Goal: Information Seeking & Learning: Learn about a topic

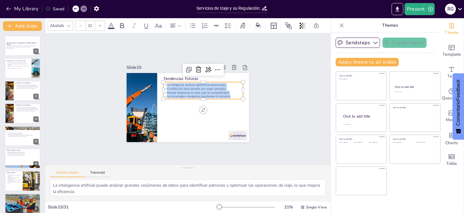
scroll to position [39, 0]
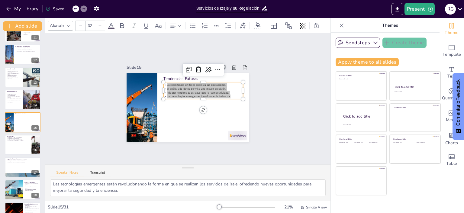
checkbox input "true"
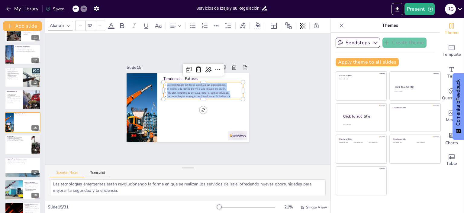
checkbox input "true"
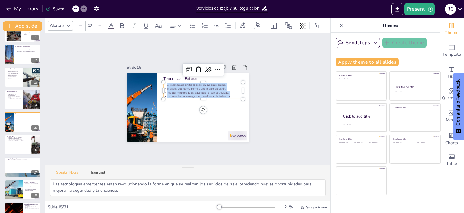
checkbox input "true"
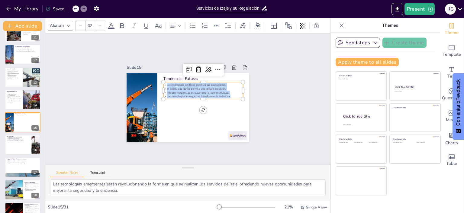
checkbox input "true"
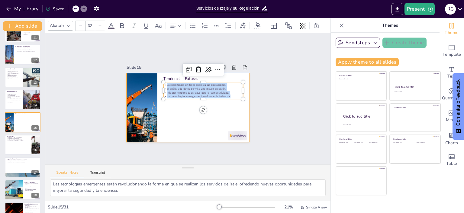
checkbox input "true"
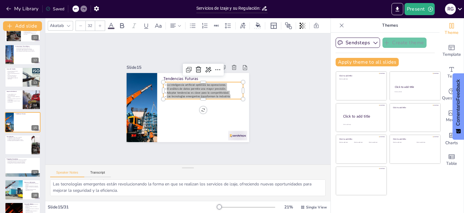
checkbox input "true"
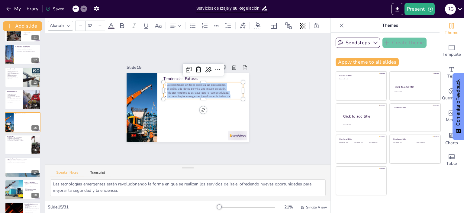
checkbox input "true"
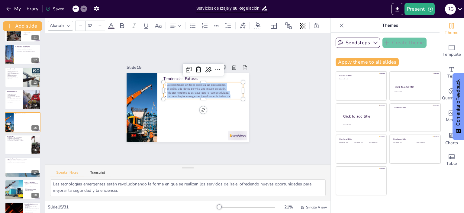
checkbox input "true"
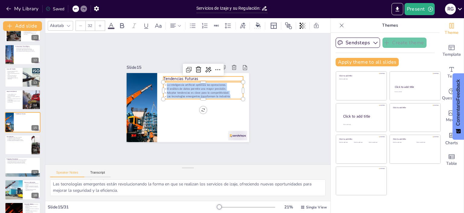
checkbox input "true"
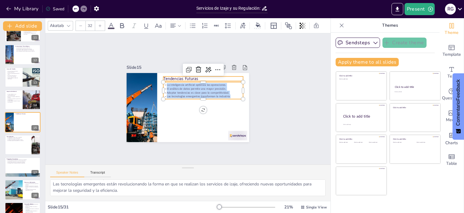
checkbox input "true"
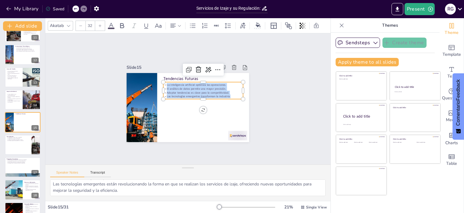
checkbox input "true"
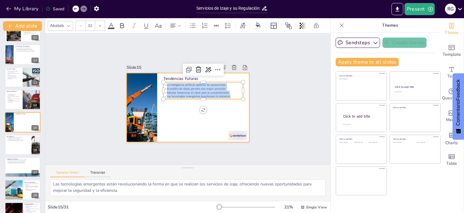
checkbox input "true"
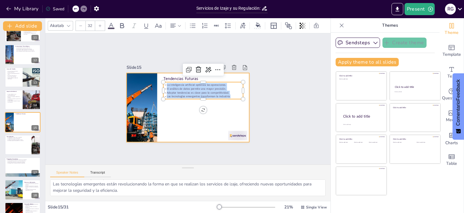
checkbox input "true"
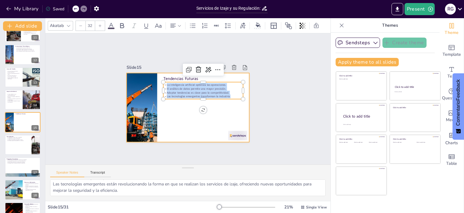
checkbox input "true"
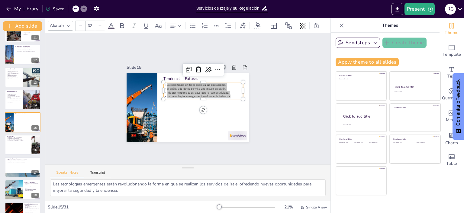
checkbox input "true"
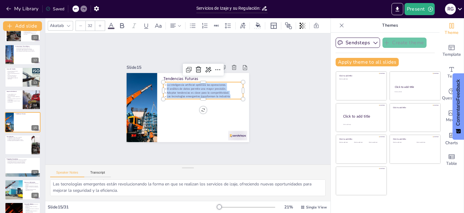
checkbox input "true"
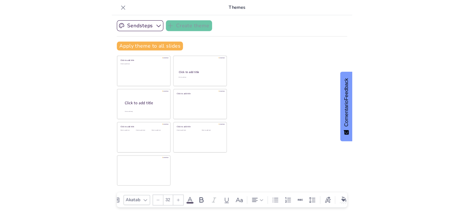
scroll to position [0, 0]
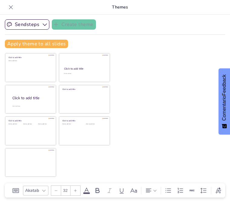
checkbox input "true"
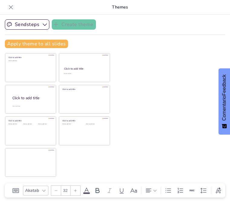
checkbox input "true"
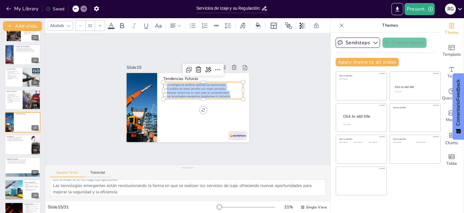
scroll to position [39, 0]
click at [339, 25] on icon at bounding box center [342, 25] width 6 height 6
checkbox input "true"
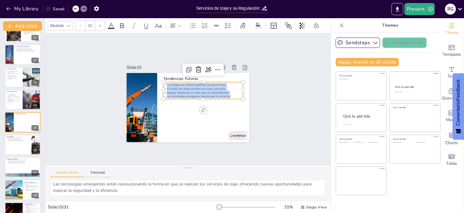
checkbox input "true"
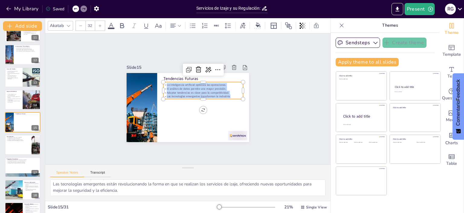
checkbox input "true"
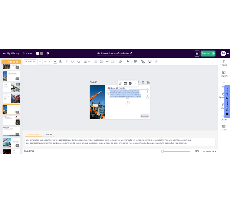
scroll to position [14, 0]
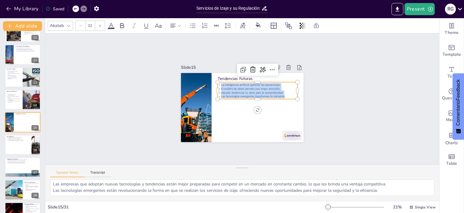
checkbox input "true"
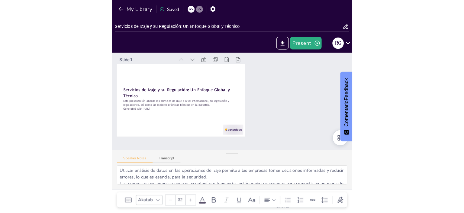
scroll to position [38, 0]
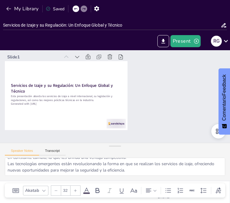
checkbox input "true"
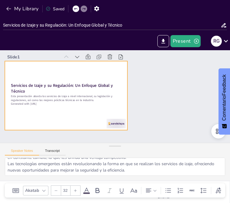
checkbox input "true"
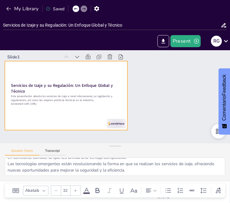
checkbox input "true"
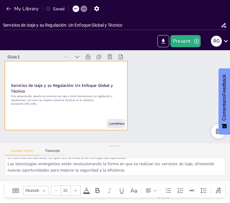
checkbox input "true"
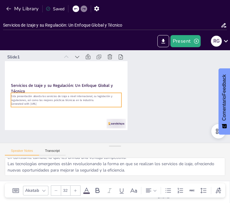
checkbox input "true"
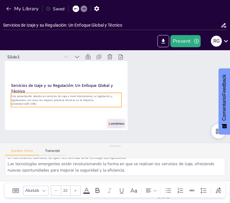
checkbox input "true"
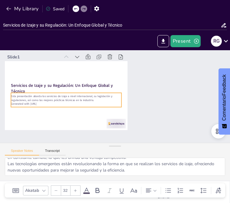
checkbox input "true"
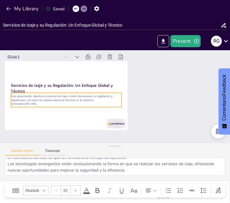
checkbox input "true"
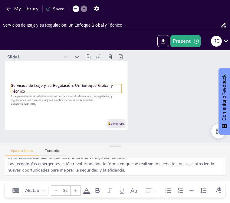
checkbox input "true"
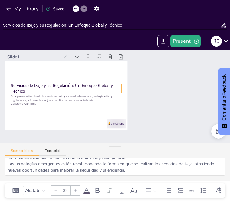
checkbox input "true"
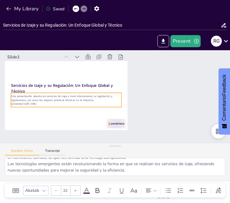
checkbox input "true"
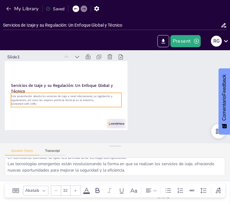
checkbox input "true"
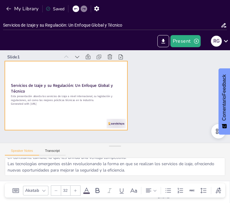
checkbox input "true"
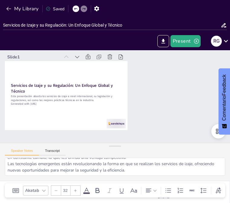
click at [215, 137] on div at bounding box center [218, 131] width 15 height 15
checkbox input "true"
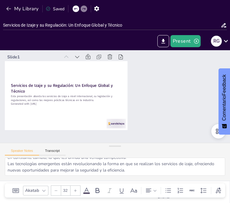
checkbox input "true"
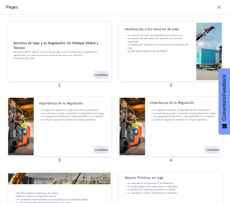
checkbox input "true"
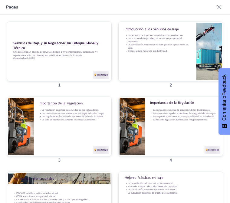
checkbox input "true"
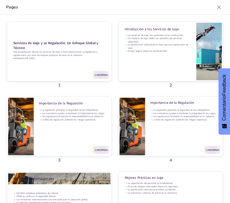
checkbox input "true"
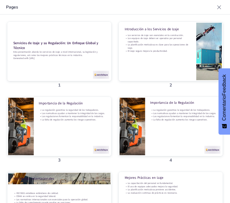
checkbox input "true"
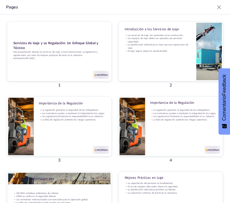
checkbox input "true"
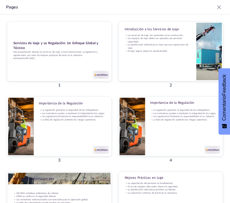
checkbox input "true"
click at [220, 8] on icon at bounding box center [219, 7] width 4 height 4
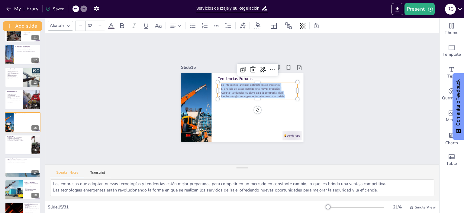
scroll to position [14, 0]
click at [13, 144] on div at bounding box center [23, 144] width 36 height 21
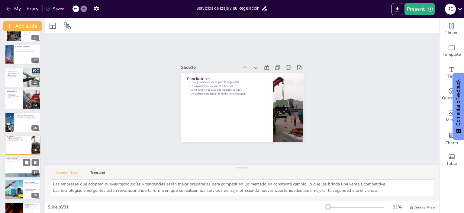
scroll to position [261, 0]
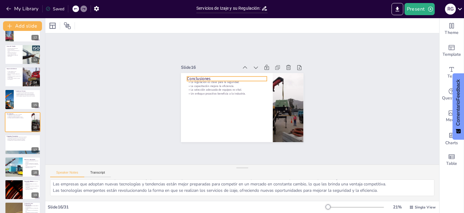
click at [195, 76] on p "Conclusiones" at bounding box center [227, 79] width 80 height 6
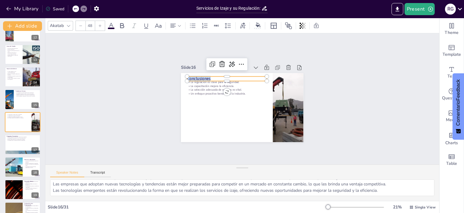
drag, startPoint x: 210, startPoint y: 75, endPoint x: 183, endPoint y: 73, distance: 26.4
click at [183, 73] on div "La regulación es clave para la seguridad. La capacitación mejora la eficiencia.…" at bounding box center [242, 107] width 122 height 69
copy p "Conclusiones"
click at [211, 81] on p "La regulación es clave para la seguridad." at bounding box center [227, 82] width 80 height 4
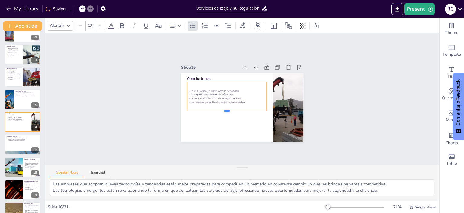
drag, startPoint x: 206, startPoint y: 91, endPoint x: 209, endPoint y: 109, distance: 17.6
click at [209, 110] on div at bounding box center [227, 112] width 80 height 5
click at [242, 100] on p "Un enfoque proactivo beneficia a la industria." at bounding box center [227, 102] width 80 height 4
click at [240, 100] on p "Un enfoque proactivo beneficia a la industria." at bounding box center [227, 101] width 80 height 4
click at [227, 102] on div "La regulación es clave para la seguridad. La capacitación mejora la eficiencia.…" at bounding box center [227, 95] width 80 height 29
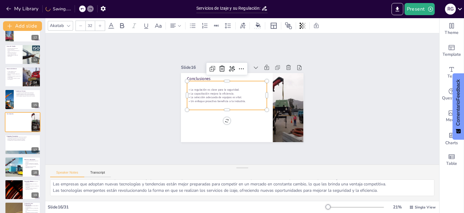
click at [235, 99] on p "Un enfoque proactivo beneficia a la industria." at bounding box center [227, 101] width 80 height 4
click at [239, 99] on p "Un enfoque proactivo beneficia a la industria." at bounding box center [227, 101] width 80 height 4
drag, startPoint x: 239, startPoint y: 98, endPoint x: 183, endPoint y: 88, distance: 57.8
click at [183, 88] on div "Conclusiones La regulación es clave para la seguridad. La capacitación mejora l…" at bounding box center [242, 107] width 122 height 69
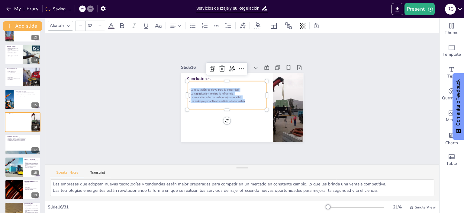
copy div "La regulación es clave para la seguridad. La capacitación mejora la eficiencia.…"
click at [17, 107] on div at bounding box center [23, 99] width 36 height 21
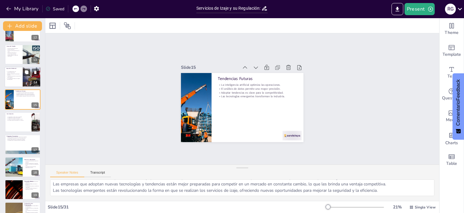
scroll to position [239, 0]
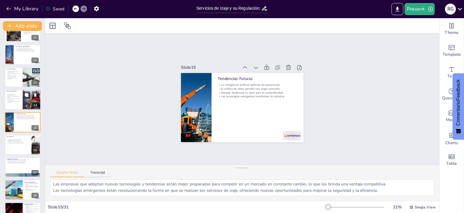
click at [15, 98] on p "La gestión de residuos es parte de la sostenibilidad." at bounding box center [13, 99] width 15 height 2
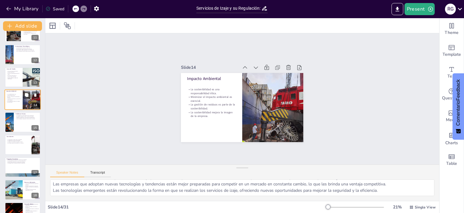
scroll to position [216, 0]
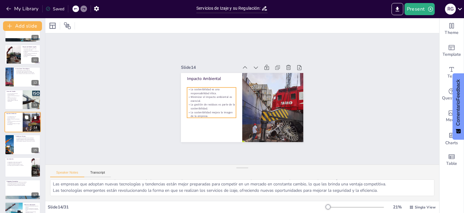
click at [13, 119] on p "Minimizar el impacto ambiental es esencial." at bounding box center [13, 119] width 15 height 2
click at [12, 142] on div at bounding box center [9, 144] width 14 height 21
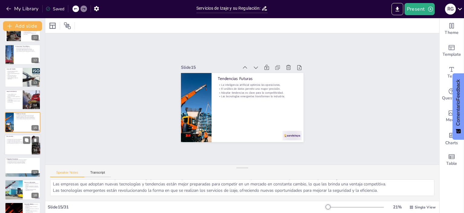
click at [12, 143] on div "La regulación es clave para la seguridad. La capacitación mejora la eficiencia.…" at bounding box center [18, 141] width 24 height 8
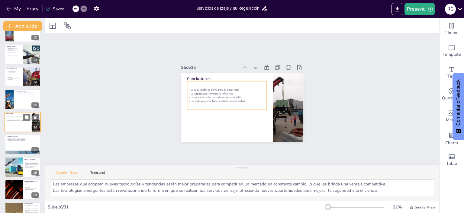
click at [9, 121] on div "La regulación es clave para la seguridad. La capacitación mejora la eficiencia.…" at bounding box center [18, 118] width 24 height 8
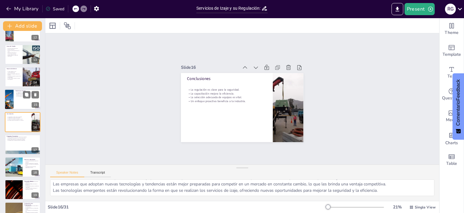
click at [17, 97] on div at bounding box center [23, 99] width 36 height 21
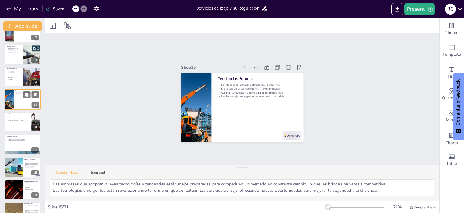
scroll to position [239, 0]
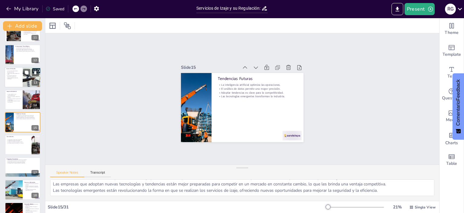
click at [14, 75] on p "Los casos de estudio son herramientas educativas." at bounding box center [13, 76] width 15 height 2
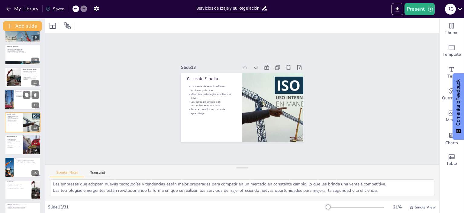
click at [16, 99] on div at bounding box center [23, 99] width 36 height 21
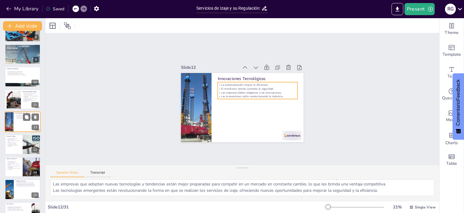
click at [16, 119] on div "La automatización mejora la eficiencia. El monitoreo remoto aumenta la segurida…" at bounding box center [27, 116] width 24 height 5
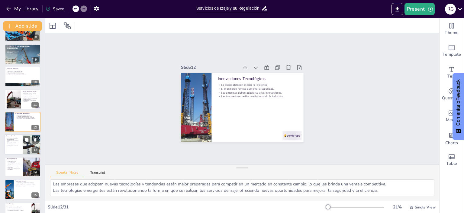
click at [15, 143] on p "Los casos de estudio son herramientas educativas." at bounding box center [13, 143] width 15 height 2
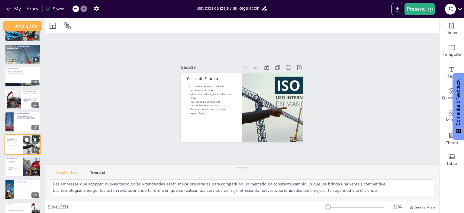
scroll to position [194, 0]
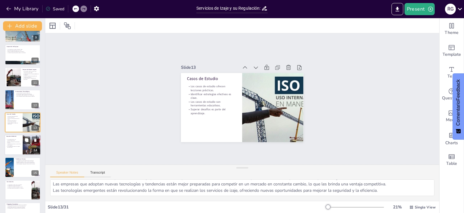
click at [12, 144] on p "La gestión de residuos es parte de la sostenibilidad." at bounding box center [13, 144] width 15 height 2
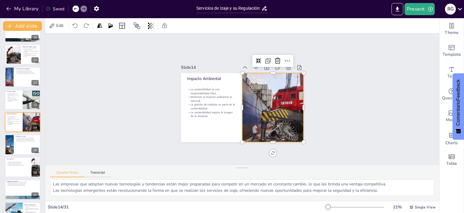
click at [282, 112] on div at bounding box center [273, 107] width 61 height 82
click at [12, 145] on div at bounding box center [9, 144] width 14 height 21
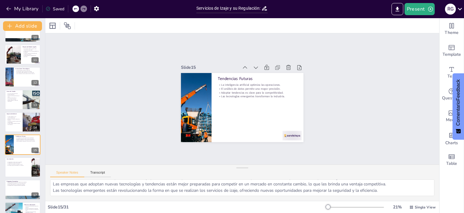
scroll to position [239, 0]
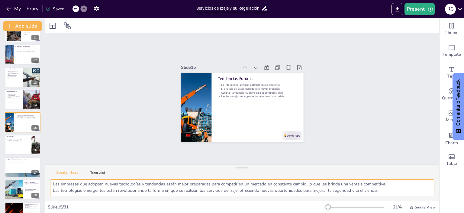
click at [57, 184] on textarea "La inteligencia artificial puede analizar grandes volúmenes de datos para ident…" at bounding box center [242, 187] width 385 height 17
drag, startPoint x: 52, startPoint y: 185, endPoint x: 396, endPoint y: 195, distance: 343.9
click at [396, 195] on textarea "La inteligencia artificial puede analizar grandes volúmenes de datos para ident…" at bounding box center [242, 187] width 385 height 17
click at [14, 143] on div "La regulación es clave para la seguridad. La capacitación mejora la eficiencia.…" at bounding box center [18, 141] width 24 height 8
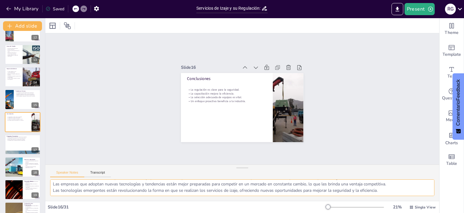
drag, startPoint x: 53, startPoint y: 184, endPoint x: 370, endPoint y: 199, distance: 317.8
click at [370, 199] on div "Cumplir con las regulaciones es esencial para garantizar la seguridad en las op…" at bounding box center [242, 189] width 394 height 21
click at [15, 142] on div at bounding box center [23, 144] width 36 height 21
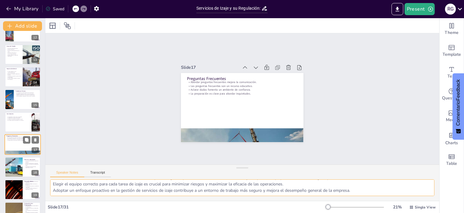
scroll to position [284, 0]
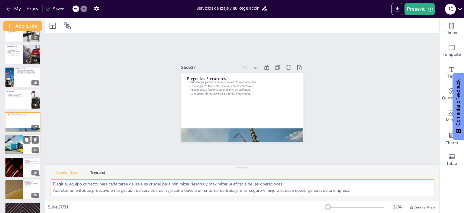
click at [12, 146] on div at bounding box center [13, 144] width 23 height 21
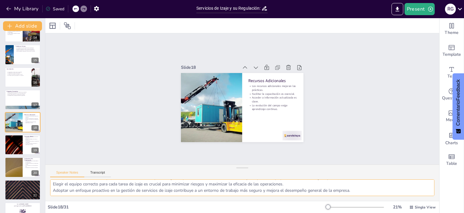
scroll to position [0, 0]
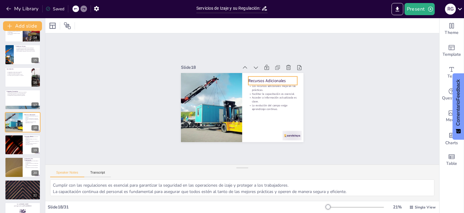
click at [255, 78] on p "Recursos Adicionales" at bounding box center [273, 81] width 49 height 6
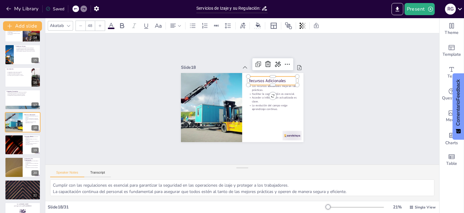
click at [279, 78] on p "Recursos Adicionales" at bounding box center [273, 81] width 49 height 6
drag, startPoint x: 282, startPoint y: 77, endPoint x: 245, endPoint y: 78, distance: 37.5
click at [249, 78] on p "Recursos Adicionales" at bounding box center [273, 81] width 49 height 6
copy p "Recursos Adicionales"
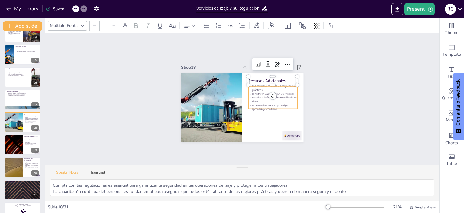
click at [260, 95] on p "Acceder a información actualizada es clave." at bounding box center [273, 99] width 49 height 8
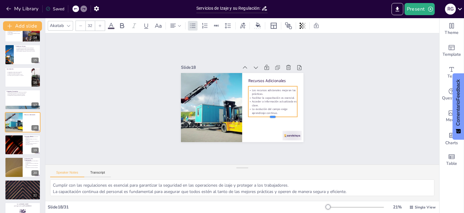
drag, startPoint x: 269, startPoint y: 107, endPoint x: 269, endPoint y: 115, distance: 7.9
click at [269, 116] on div at bounding box center [273, 118] width 49 height 5
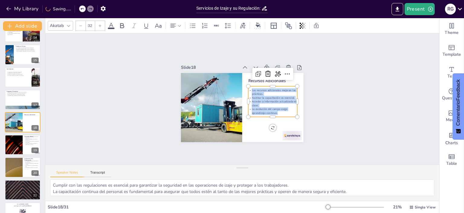
drag, startPoint x: 274, startPoint y: 109, endPoint x: 245, endPoint y: 86, distance: 37.3
click at [249, 88] on div "Los recursos adicionales mejoran las prácticas. Facilitar la capacitación es es…" at bounding box center [273, 101] width 49 height 27
copy div "Los recursos adicionales mejoran las prácticas. Facilitar la capacitación es es…"
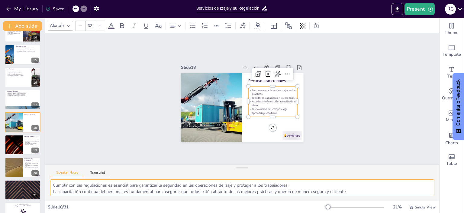
scroll to position [14, 0]
drag, startPoint x: 53, startPoint y: 185, endPoint x: 340, endPoint y: 199, distance: 287.6
click at [340, 199] on div "Proporcionar recursos adicionales permite a los trabajadores acceder a informac…" at bounding box center [242, 189] width 394 height 21
click at [14, 146] on div at bounding box center [14, 145] width 36 height 20
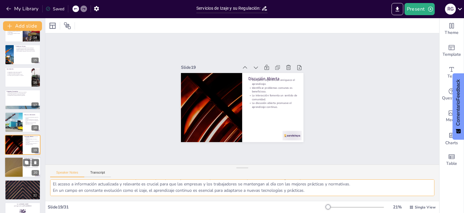
scroll to position [329, 0]
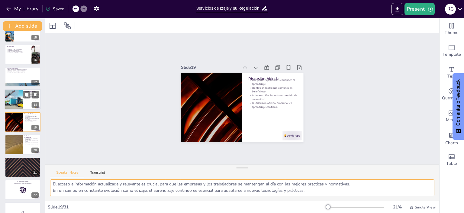
click at [12, 105] on div at bounding box center [13, 99] width 23 height 21
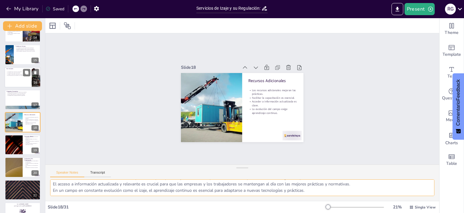
click at [15, 80] on div at bounding box center [23, 77] width 36 height 21
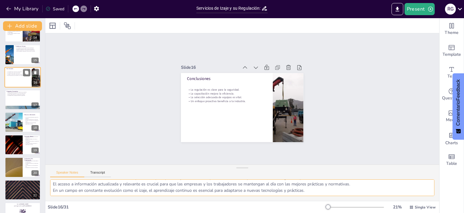
scroll to position [261, 0]
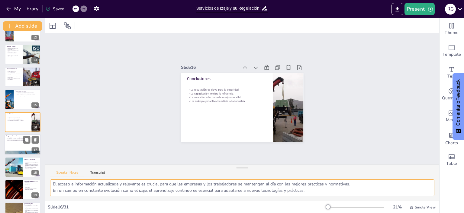
click at [12, 142] on div at bounding box center [23, 144] width 36 height 21
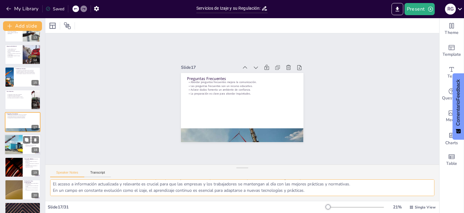
click at [16, 153] on div at bounding box center [13, 144] width 23 height 21
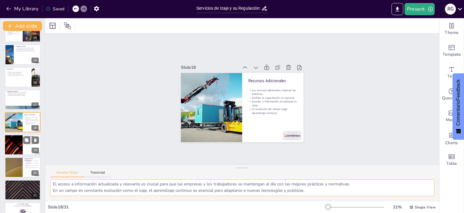
click at [17, 143] on div at bounding box center [13, 144] width 36 height 21
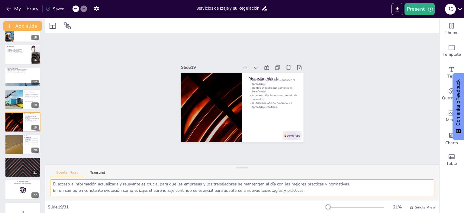
scroll to position [0, 0]
click at [12, 141] on div at bounding box center [13, 144] width 36 height 21
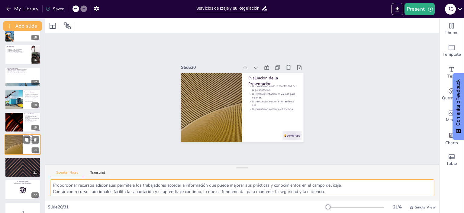
scroll to position [351, 0]
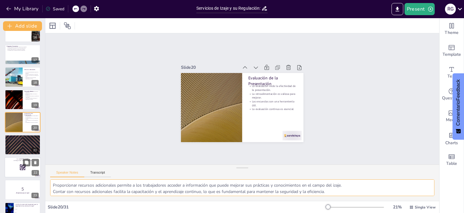
click at [13, 166] on div at bounding box center [23, 167] width 36 height 21
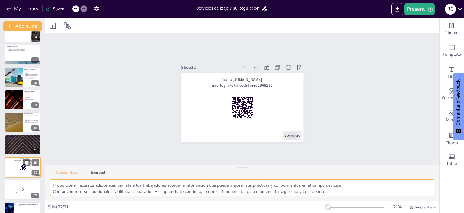
scroll to position [396, 0]
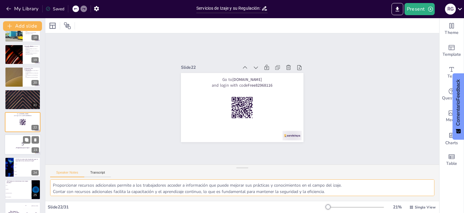
click at [7, 141] on p "5" at bounding box center [22, 143] width 33 height 7
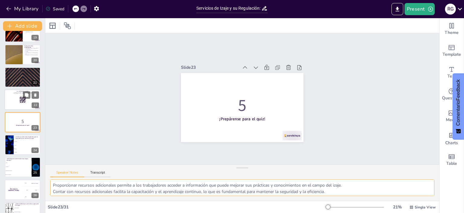
click at [15, 99] on div at bounding box center [23, 99] width 36 height 21
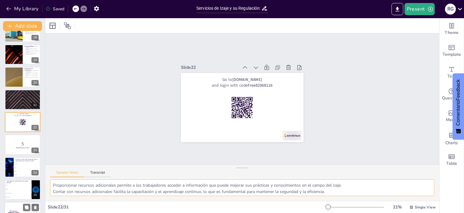
click at [12, 171] on div at bounding box center [10, 167] width 36 height 20
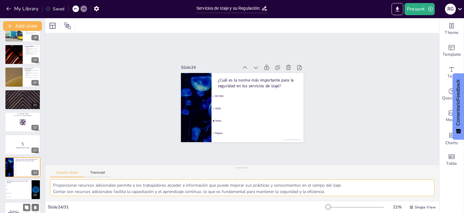
scroll to position [441, 0]
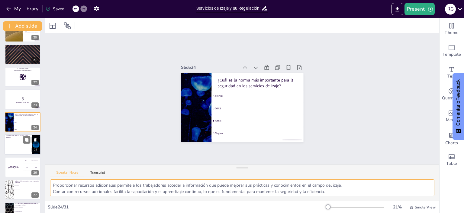
click at [15, 144] on li "Polipastos" at bounding box center [18, 144] width 27 height 4
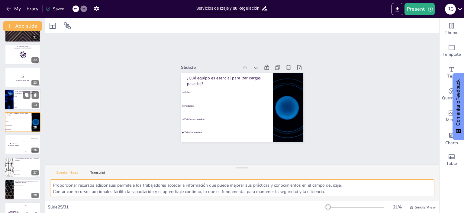
click at [18, 98] on li "OSHA" at bounding box center [27, 100] width 27 height 4
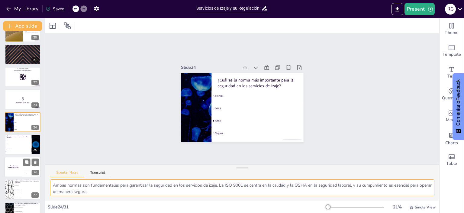
click at [15, 149] on li "Plataformas elevadoras" at bounding box center [18, 148] width 27 height 4
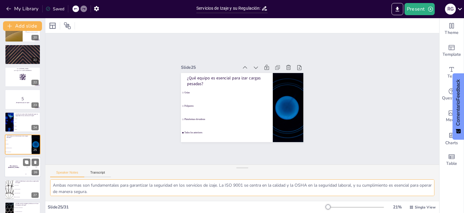
scroll to position [464, 0]
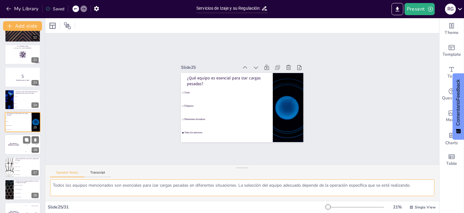
click at [15, 147] on div "The winner is [PERSON_NAME]" at bounding box center [14, 144] width 18 height 21
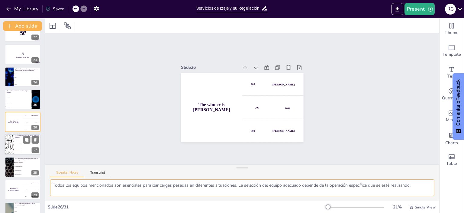
click at [18, 144] on li "Capacitar al personal" at bounding box center [27, 144] width 27 height 4
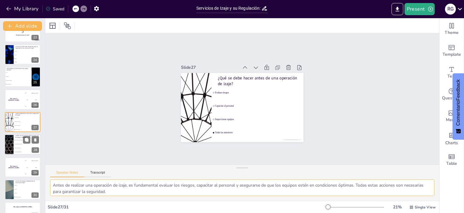
click at [15, 145] on li "Uso de equipos inadecuados" at bounding box center [27, 144] width 27 height 4
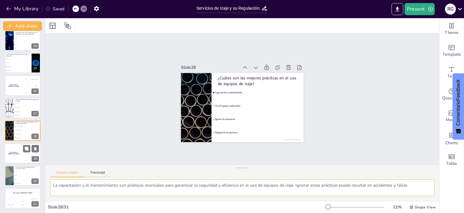
click at [13, 155] on div "The winner is [PERSON_NAME]" at bounding box center [14, 153] width 18 height 21
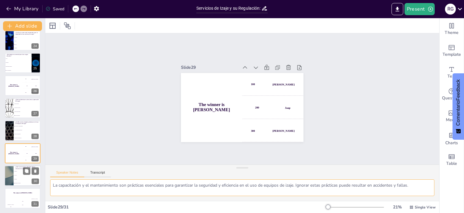
click at [18, 177] on li "Ninguno" at bounding box center [27, 179] width 27 height 4
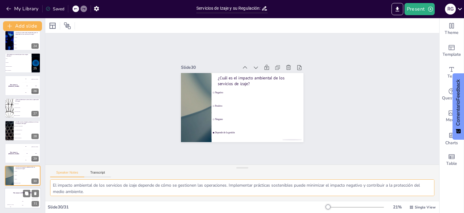
click at [18, 195] on div "The winner is [PERSON_NAME]" at bounding box center [23, 193] width 36 height 10
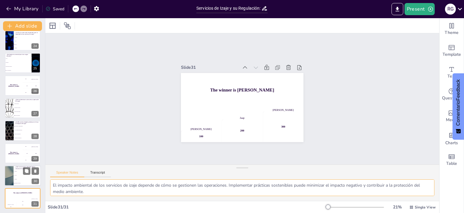
click at [12, 172] on div at bounding box center [9, 175] width 36 height 21
